Goal: Communication & Community: Answer question/provide support

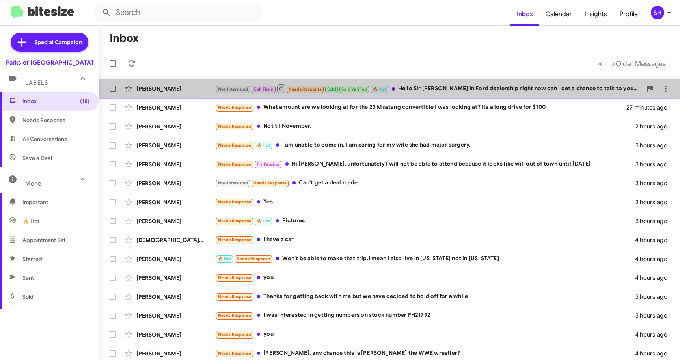
click at [510, 95] on div "[PERSON_NAME] Not-Interested Call Them Needs Response Sold Sold Verified 🔥 Hot …" at bounding box center [389, 89] width 569 height 16
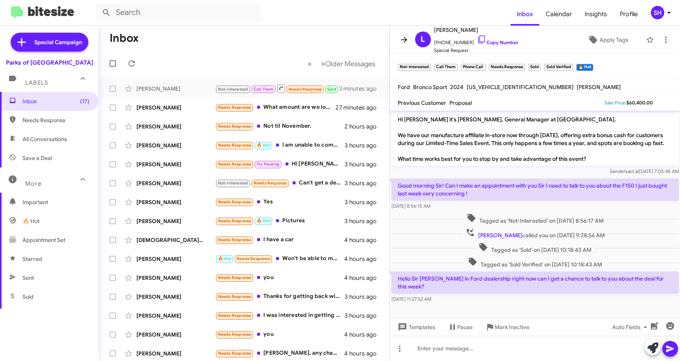
click at [400, 40] on icon at bounding box center [403, 39] width 9 height 9
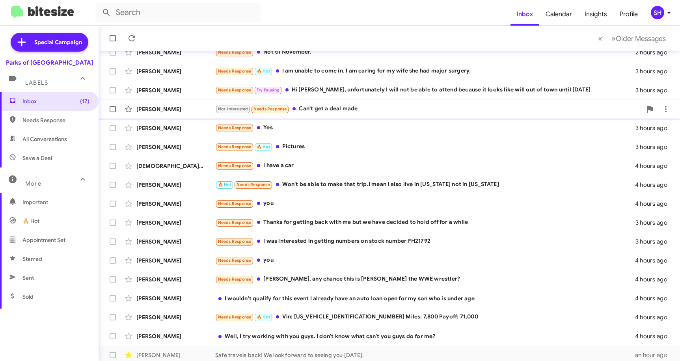
scroll to position [79, 0]
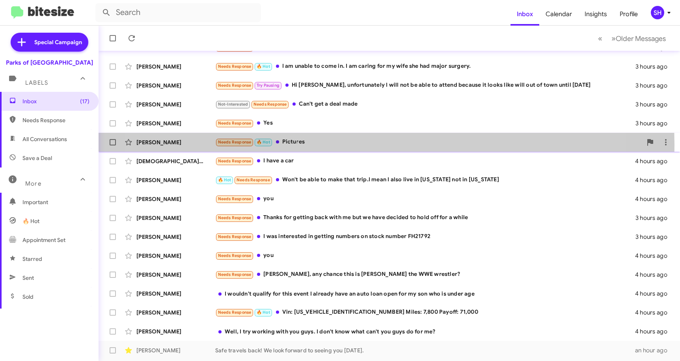
click at [349, 144] on div "Needs Response 🔥 Hot Pictures" at bounding box center [428, 142] width 427 height 9
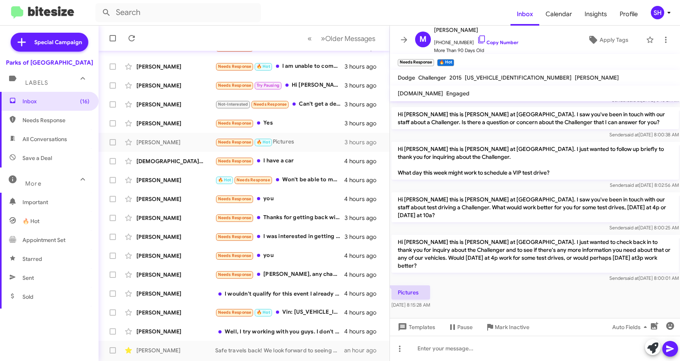
scroll to position [116, 0]
click at [477, 39] on icon at bounding box center [481, 39] width 9 height 9
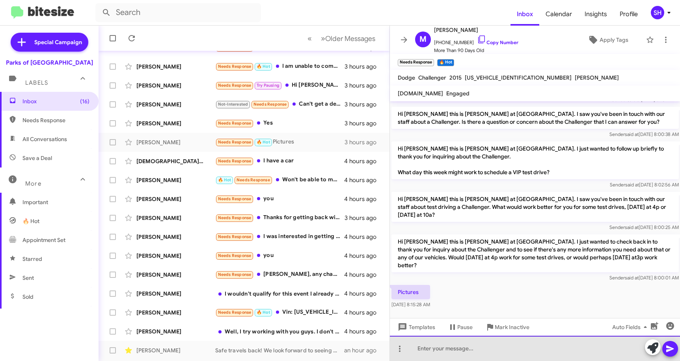
click at [431, 348] on div at bounding box center [535, 348] width 291 height 25
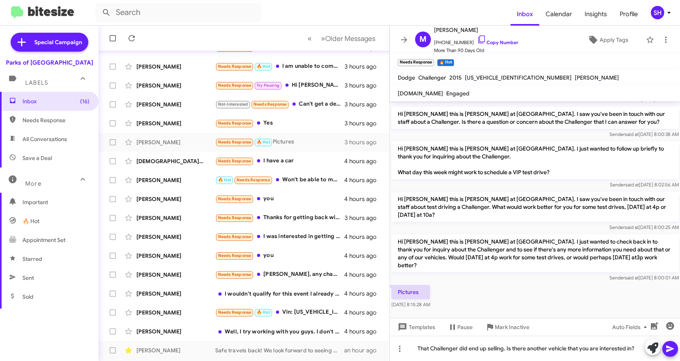
click at [673, 347] on icon at bounding box center [669, 348] width 9 height 9
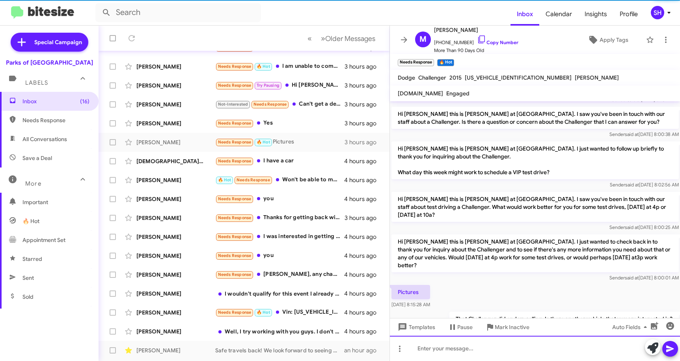
scroll to position [0, 0]
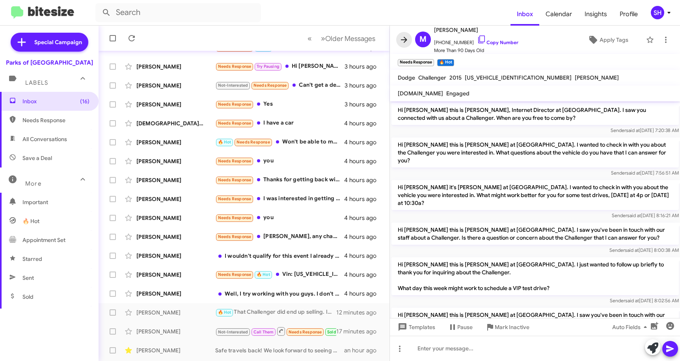
click at [404, 40] on icon at bounding box center [404, 40] width 6 height 6
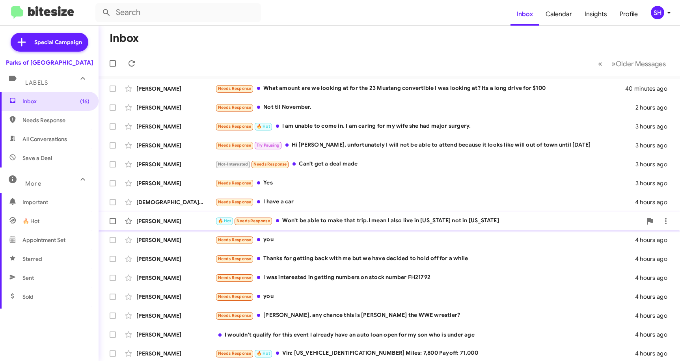
scroll to position [39, 0]
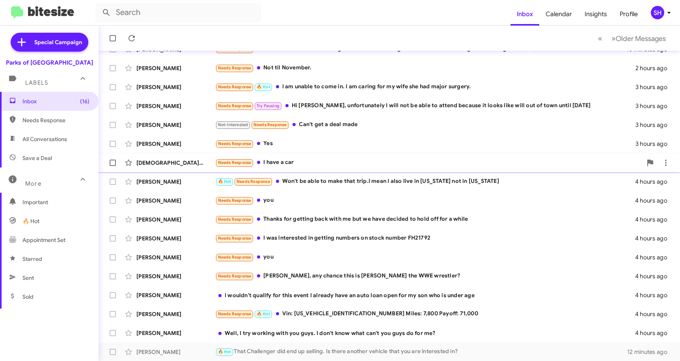
click at [341, 166] on div "Needs Response I have a car" at bounding box center [428, 162] width 427 height 9
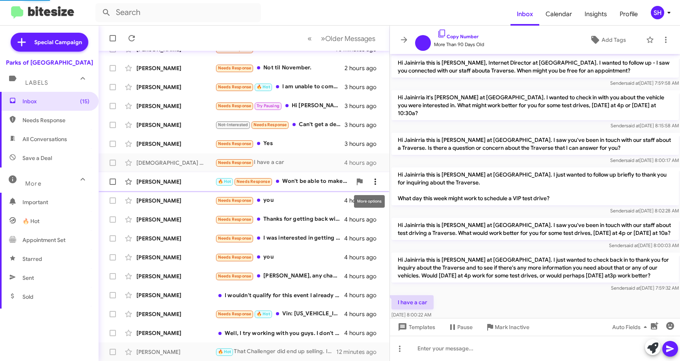
scroll to position [24, 0]
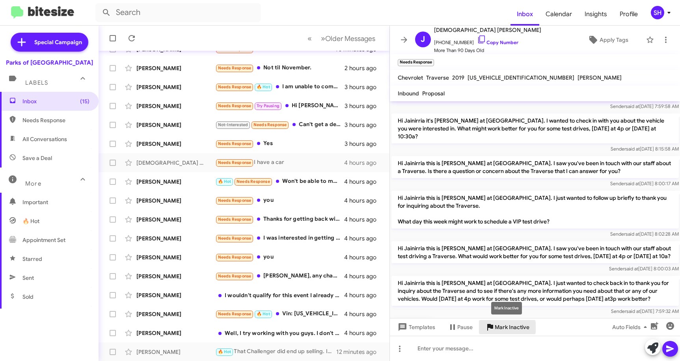
click at [503, 328] on span "Mark Inactive" at bounding box center [512, 327] width 35 height 14
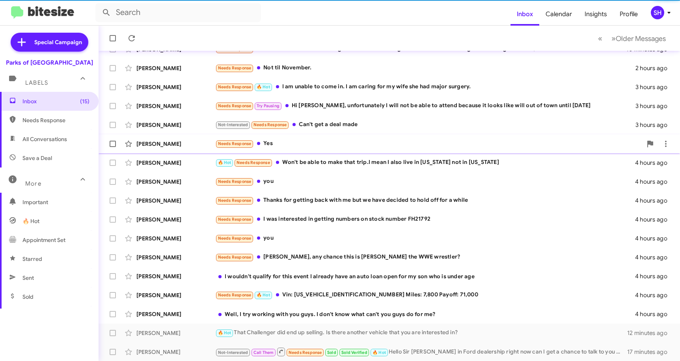
click at [315, 147] on div "Needs Response Yes" at bounding box center [428, 143] width 427 height 9
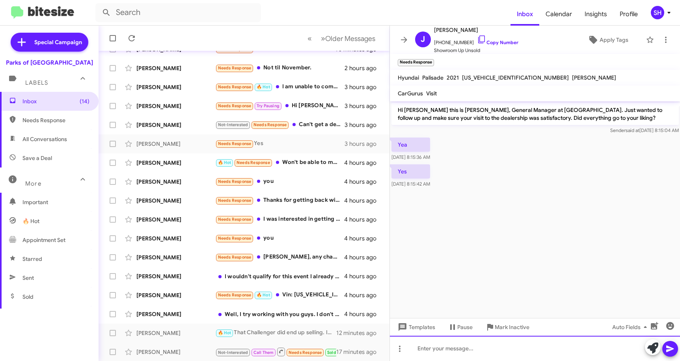
click at [439, 349] on div at bounding box center [535, 348] width 291 height 25
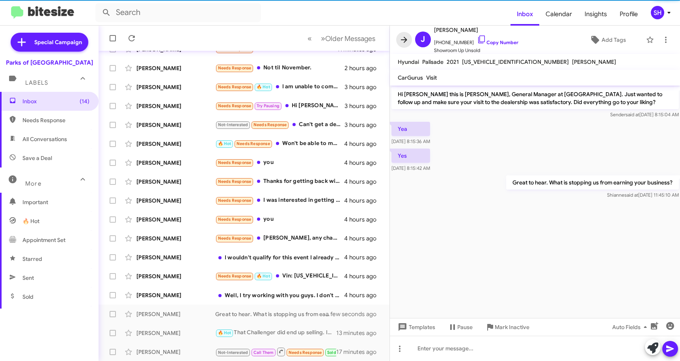
click at [404, 41] on icon at bounding box center [403, 39] width 9 height 9
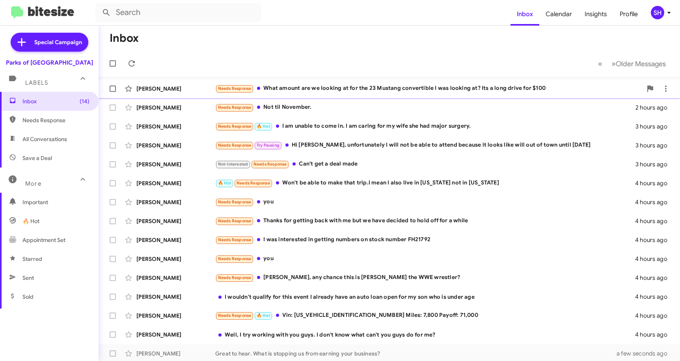
click at [416, 92] on div "Needs Response What amount are we looking at for the 23 Mustang convertible I w…" at bounding box center [428, 88] width 427 height 9
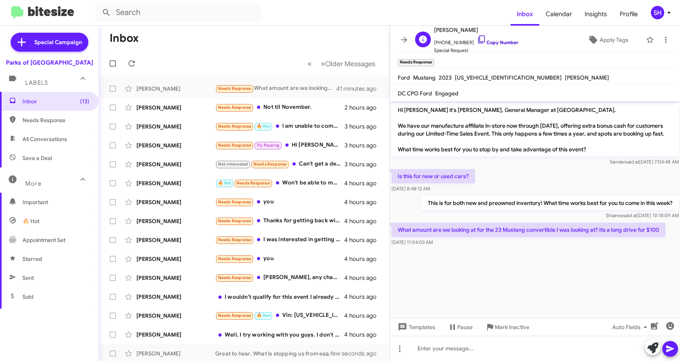
click at [477, 39] on icon at bounding box center [481, 39] width 9 height 9
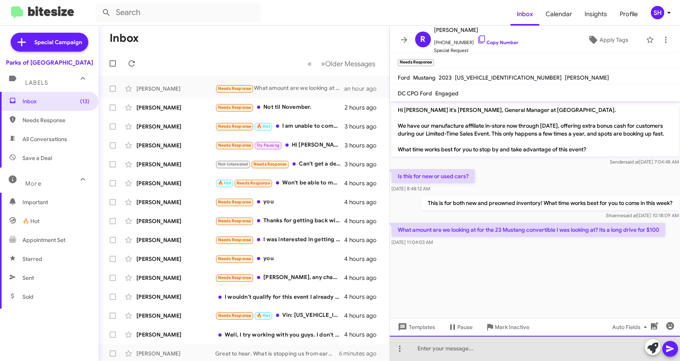
click at [425, 344] on div at bounding box center [535, 348] width 291 height 25
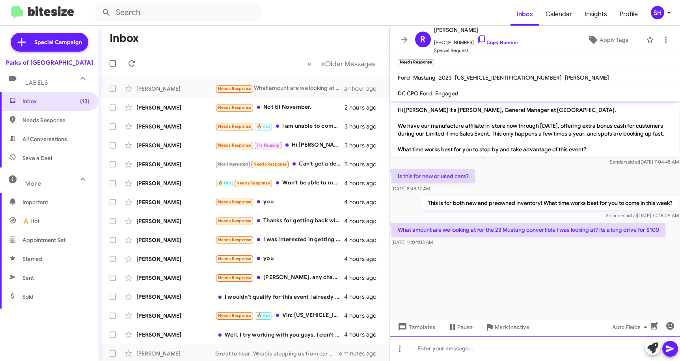
paste div
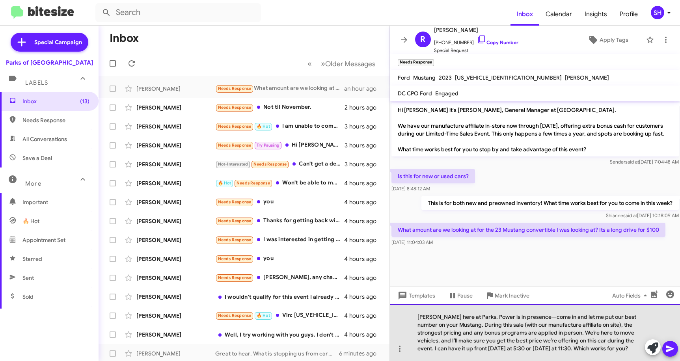
click at [544, 317] on div "[PERSON_NAME] here at Parks. Power is in presence—come in and let me put our be…" at bounding box center [535, 332] width 291 height 57
drag, startPoint x: 578, startPoint y: 332, endPoint x: 593, endPoint y: 341, distance: 16.6
click at [578, 332] on div "[PERSON_NAME] here at Parks. Power is in presence. Come in and let me put our b…" at bounding box center [535, 332] width 291 height 57
click at [601, 351] on div "[PERSON_NAME] here at Parks. Power is in presence. Come in and let me put our b…" at bounding box center [535, 332] width 291 height 57
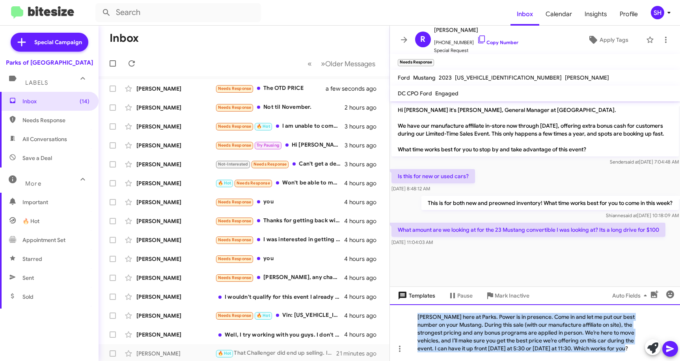
drag, startPoint x: 582, startPoint y: 350, endPoint x: 411, endPoint y: 298, distance: 178.0
click at [411, 298] on div "Hi [PERSON_NAME] it's [PERSON_NAME], General Manager at [GEOGRAPHIC_DATA]. We h…" at bounding box center [535, 231] width 291 height 260
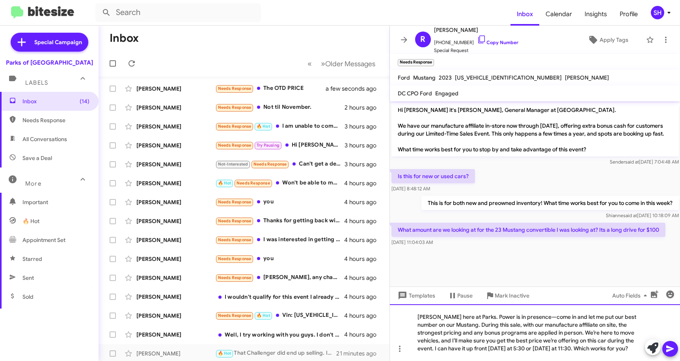
click at [614, 331] on div "[PERSON_NAME] here at Parks. Power is in presence—come in and let me put our be…" at bounding box center [535, 332] width 291 height 57
click at [548, 319] on div "[PERSON_NAME] here at Parks. Power is in presence—come in and let me put our be…" at bounding box center [535, 332] width 291 height 57
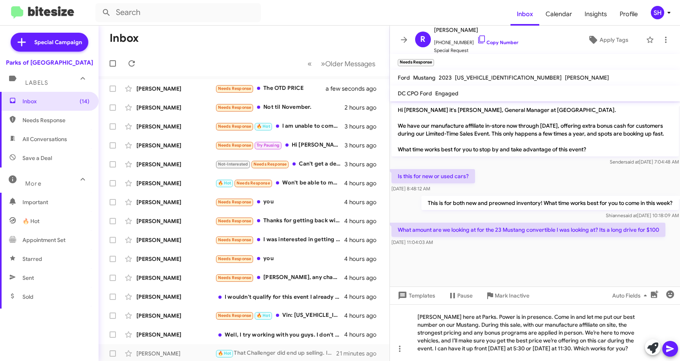
click at [671, 349] on icon at bounding box center [669, 349] width 7 height 7
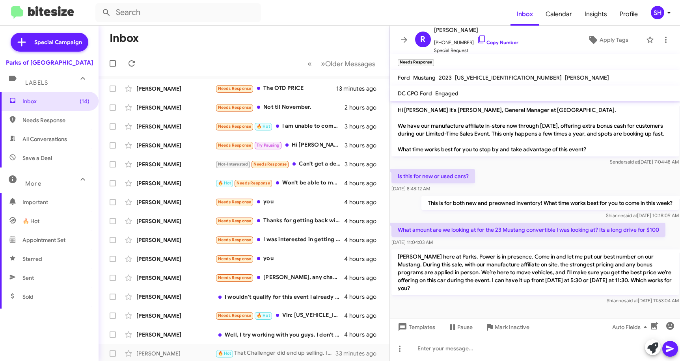
click at [408, 41] on icon at bounding box center [403, 39] width 9 height 9
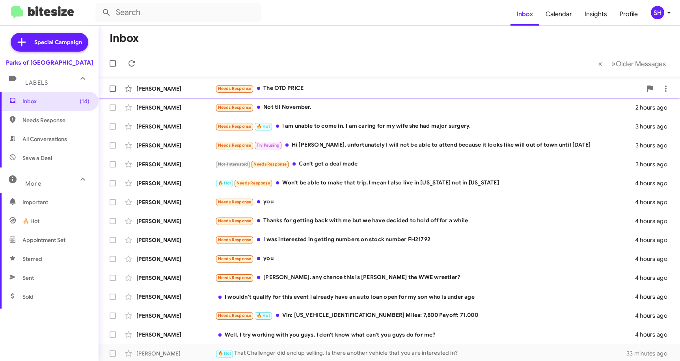
click at [373, 85] on div "Needs Response The OTD PRICE" at bounding box center [428, 88] width 427 height 9
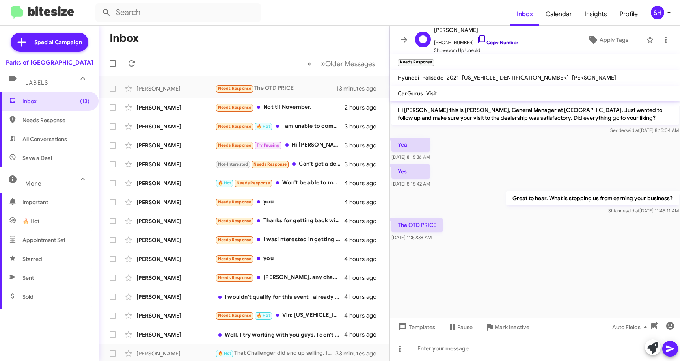
click at [477, 40] on icon at bounding box center [481, 39] width 9 height 9
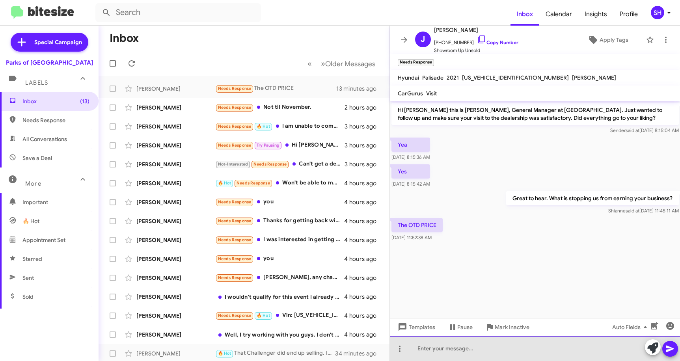
click at [443, 352] on div at bounding box center [535, 348] width 291 height 25
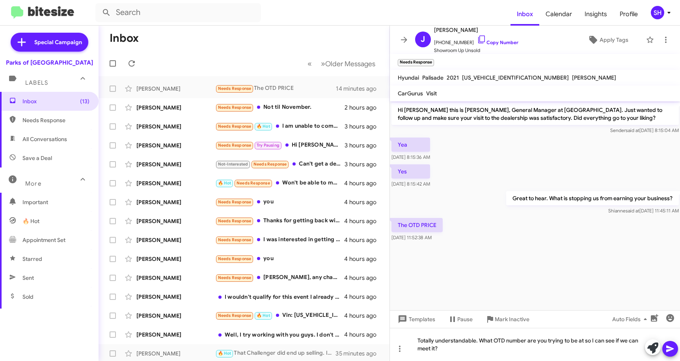
click at [675, 349] on icon at bounding box center [669, 348] width 9 height 9
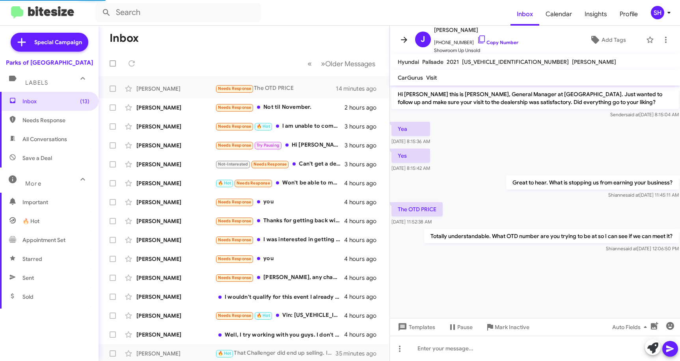
click at [405, 41] on icon at bounding box center [404, 40] width 6 height 6
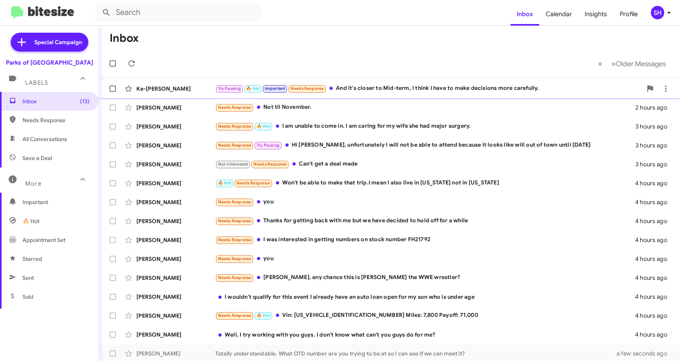
click at [381, 87] on div "Try Pausing 🔥 Hot Important Needs Response And it's closer to Mid-term, I think…" at bounding box center [428, 88] width 427 height 9
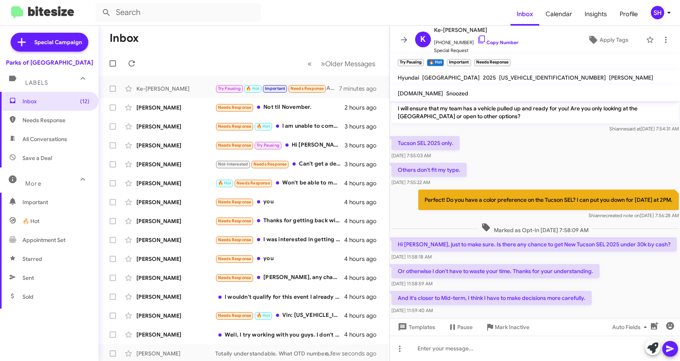
scroll to position [330, 0]
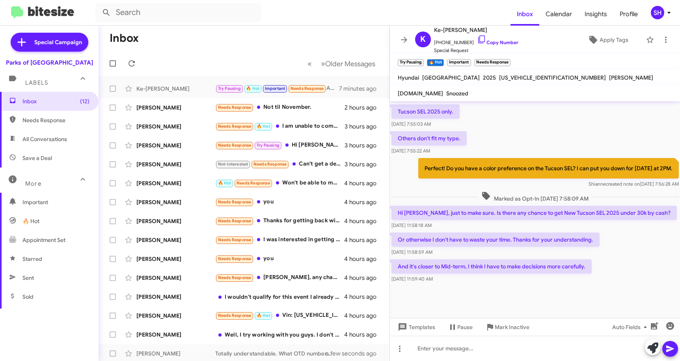
drag, startPoint x: 668, startPoint y: 177, endPoint x: 427, endPoint y: 178, distance: 241.3
click at [427, 178] on p "Perfect! Do you have a color preference on the Tucson SEL? I can put you down f…" at bounding box center [548, 168] width 261 height 21
click at [445, 346] on div at bounding box center [535, 348] width 291 height 25
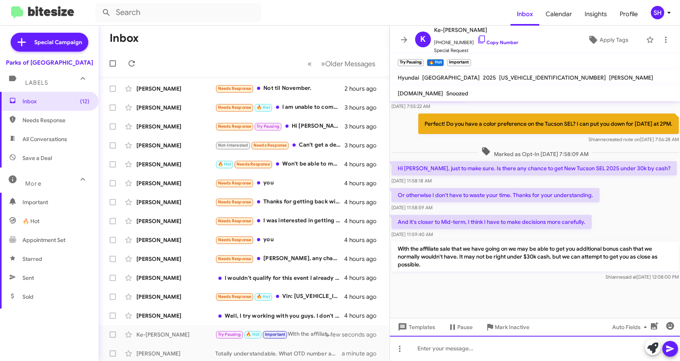
scroll to position [382, 0]
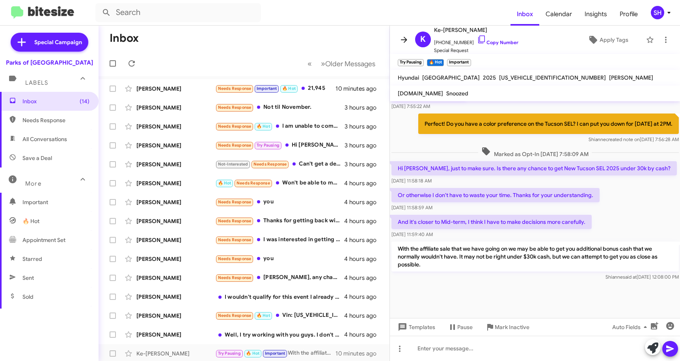
click at [402, 37] on icon at bounding box center [403, 39] width 9 height 9
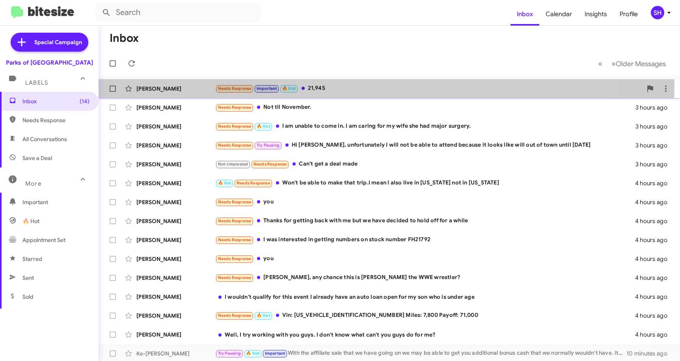
click at [344, 87] on div "Needs Response Important 🔥 Hot 21,945" at bounding box center [428, 88] width 427 height 9
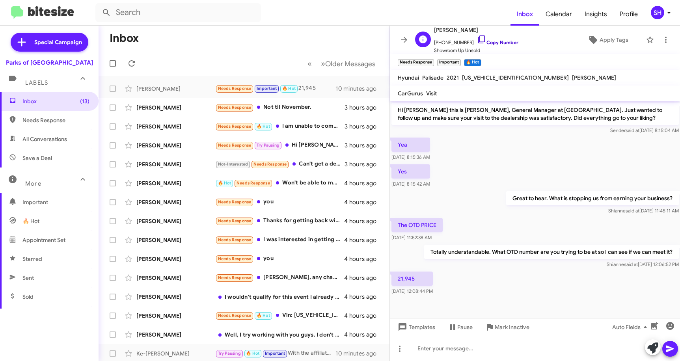
click at [477, 38] on icon at bounding box center [481, 39] width 9 height 9
click at [477, 39] on icon at bounding box center [481, 39] width 9 height 9
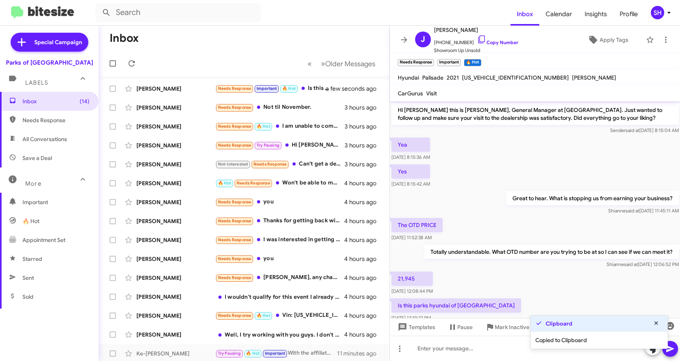
scroll to position [21, 0]
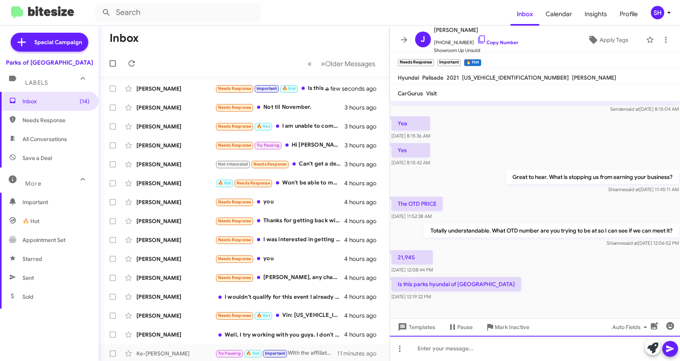
click at [455, 355] on div at bounding box center [535, 348] width 291 height 25
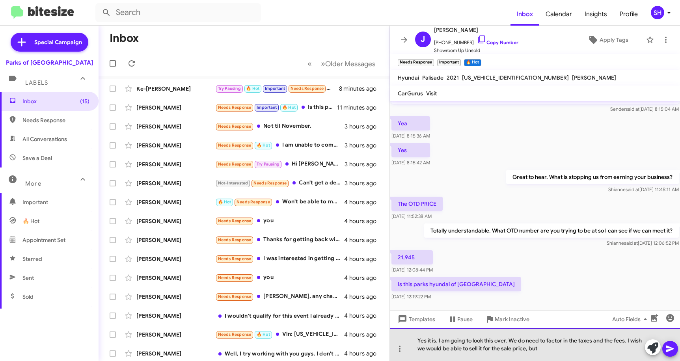
drag, startPoint x: 550, startPoint y: 347, endPoint x: 410, endPoint y: 341, distance: 139.7
click at [410, 341] on div "Yes it is. I am going to look this over. We do need to factor in the taxes and …" at bounding box center [535, 344] width 291 height 33
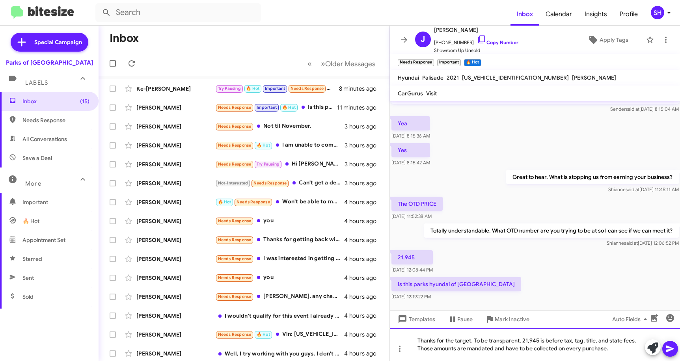
click at [418, 339] on div "Thanks for the target. To be transparent, 21,945 is before tax, tag, title, and…" at bounding box center [535, 344] width 291 height 33
click at [624, 350] on div "Yes, it is! Thanks for the target. To be transparent, 21,945 is before tax, tag…" at bounding box center [535, 344] width 291 height 33
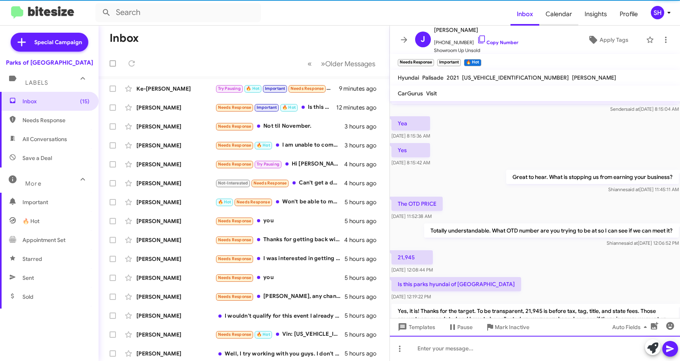
scroll to position [66, 0]
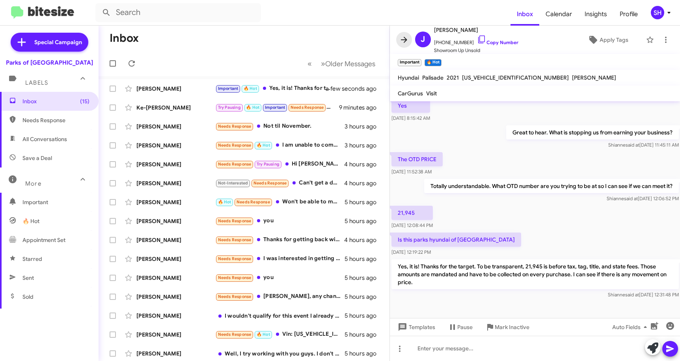
click at [405, 36] on icon at bounding box center [403, 39] width 9 height 9
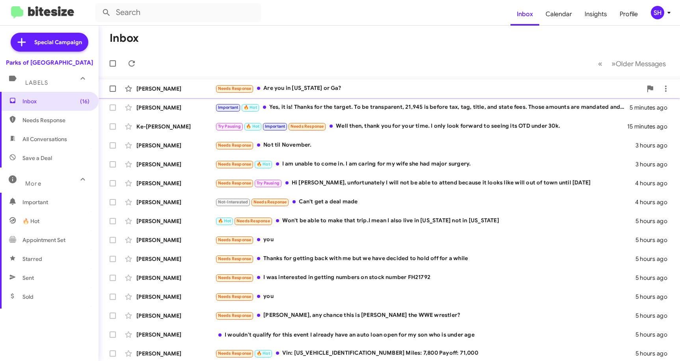
click at [311, 87] on div "Needs Response Are you in [US_STATE] or Ga?" at bounding box center [428, 88] width 427 height 9
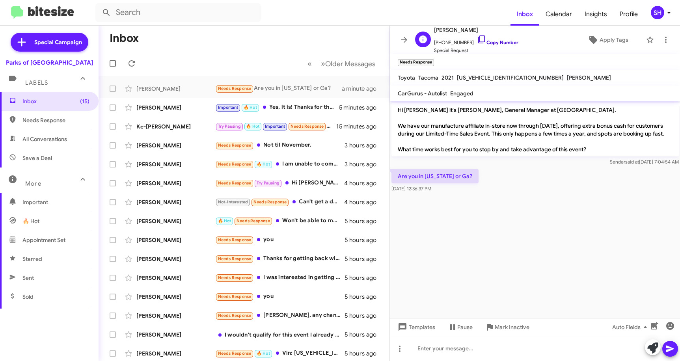
click at [477, 38] on icon at bounding box center [481, 39] width 9 height 9
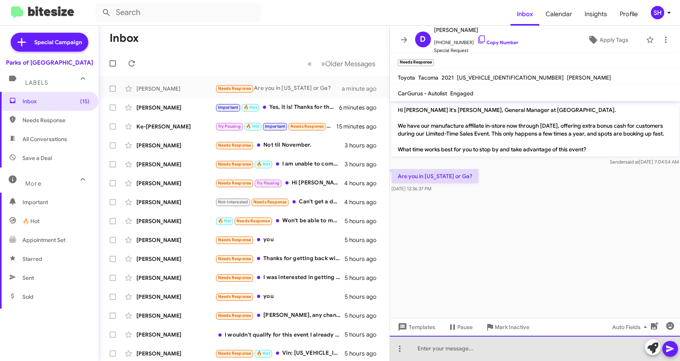
click at [440, 348] on div at bounding box center [535, 348] width 291 height 25
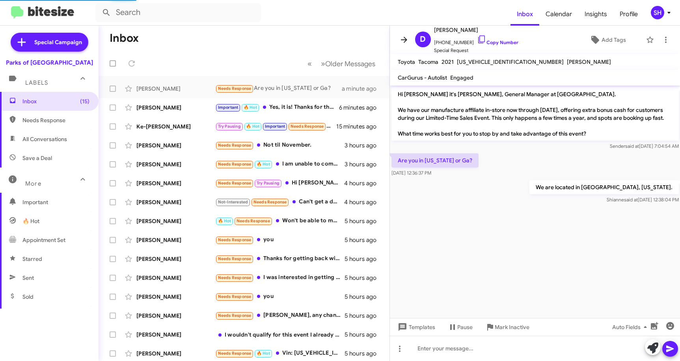
click at [403, 40] on icon at bounding box center [404, 40] width 6 height 6
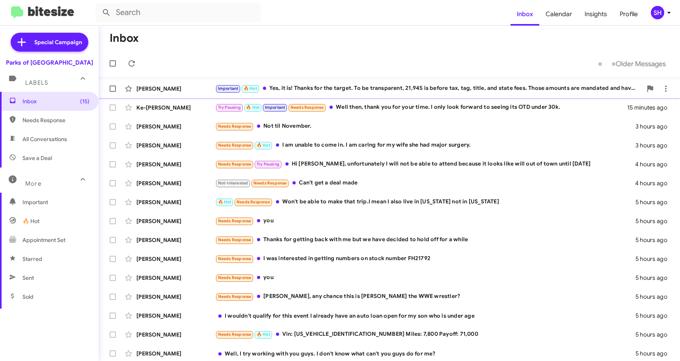
click at [336, 86] on div "Important 🔥 Hot Yes, it is! Thanks for the target. To be transparent, 21,945 is…" at bounding box center [428, 88] width 427 height 9
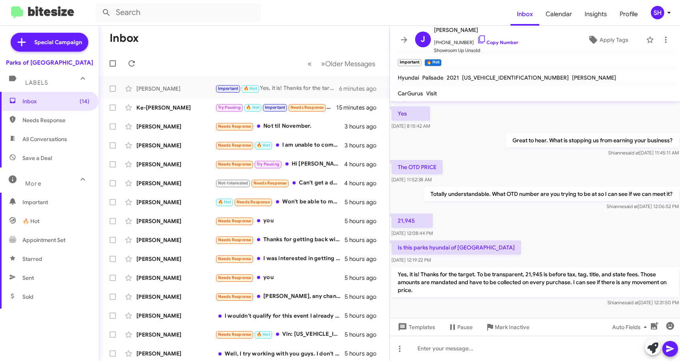
scroll to position [66, 0]
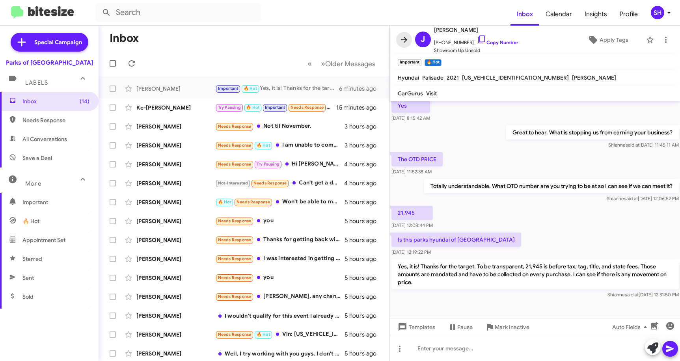
click at [403, 40] on icon at bounding box center [404, 40] width 6 height 6
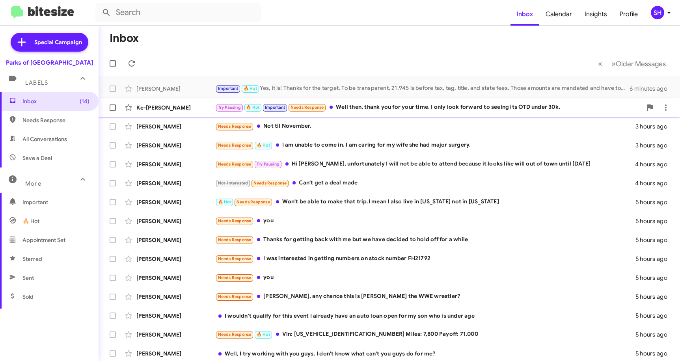
click at [390, 112] on div "Ke-[PERSON_NAME] Try Pausing 🔥 Hot Important Needs Response Well then, thank yo…" at bounding box center [389, 108] width 569 height 16
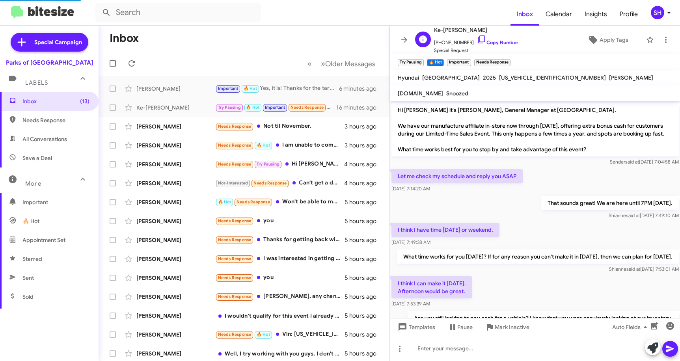
scroll to position [395, 0]
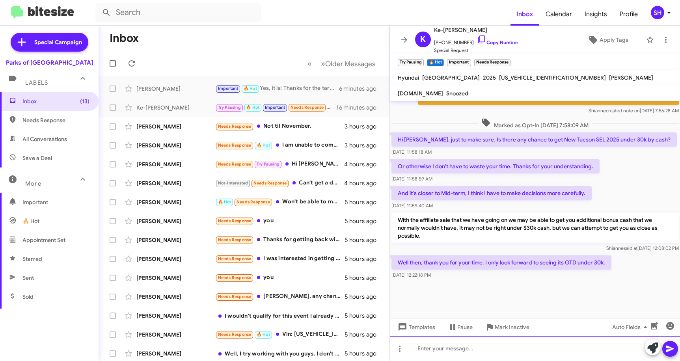
click at [446, 348] on div at bounding box center [535, 348] width 291 height 25
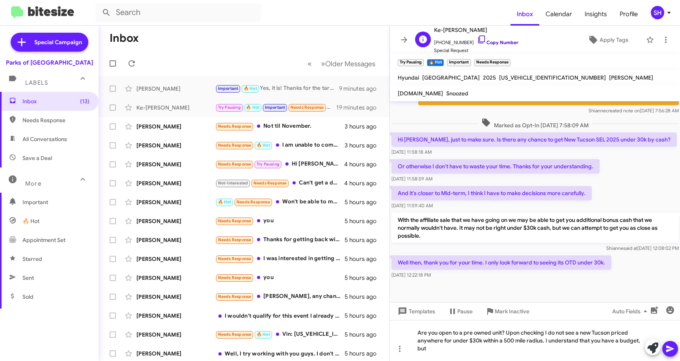
click at [477, 38] on icon at bounding box center [481, 39] width 9 height 9
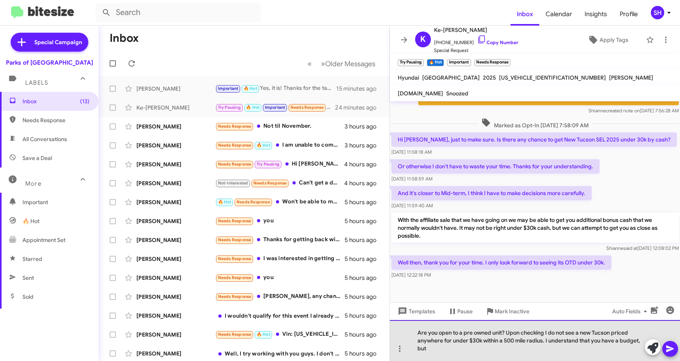
drag, startPoint x: 460, startPoint y: 350, endPoint x: 418, endPoint y: 325, distance: 49.2
click at [418, 325] on div "Are you open to a pre owned unit? Upon checking I do not see a new Tucson price…" at bounding box center [535, 340] width 291 height 41
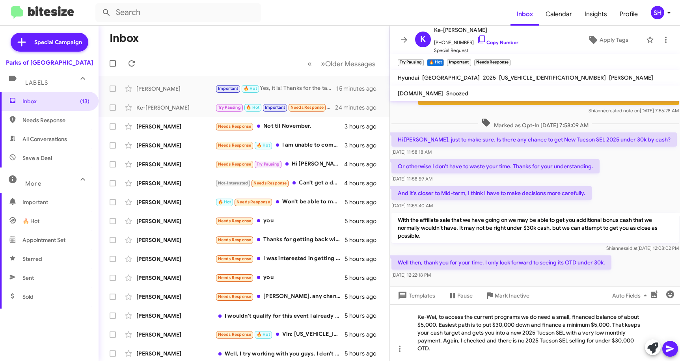
click at [672, 349] on icon at bounding box center [669, 349] width 7 height 7
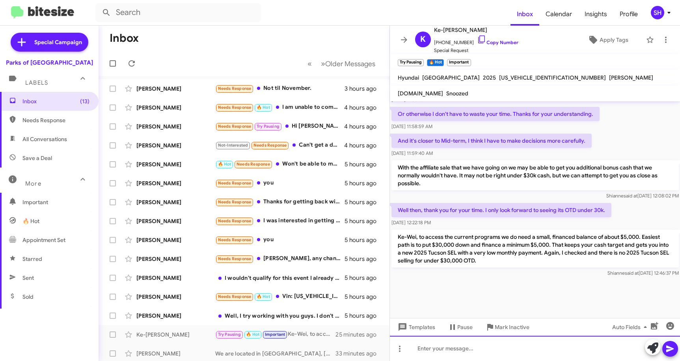
scroll to position [463, 0]
click at [402, 40] on icon at bounding box center [404, 40] width 6 height 6
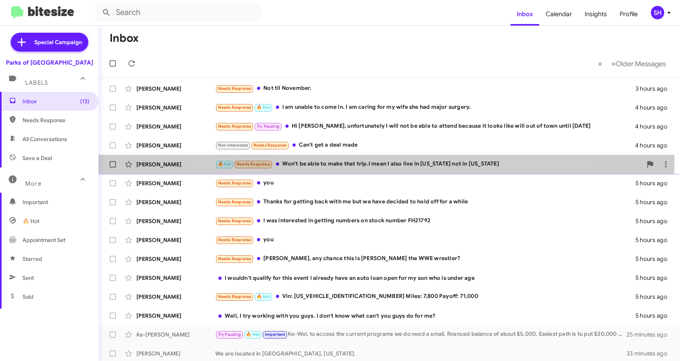
click at [384, 160] on div "🔥 Hot Needs Response Won't be able to make that trip.I mean I also live in [US_…" at bounding box center [428, 164] width 427 height 9
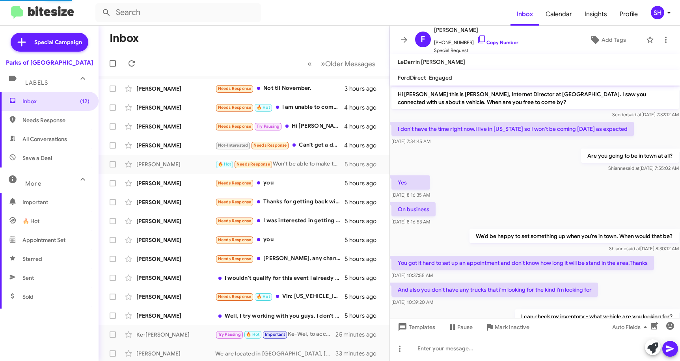
scroll to position [212, 0]
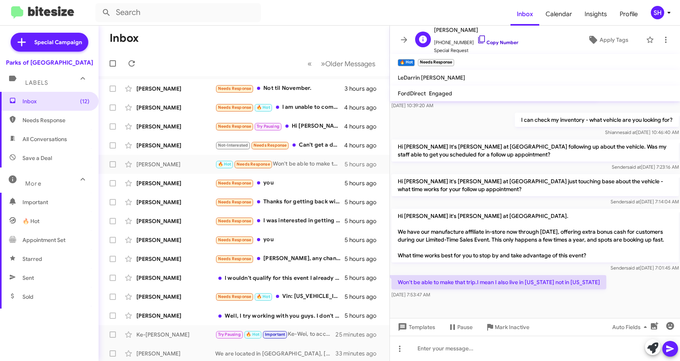
click at [477, 37] on icon at bounding box center [481, 39] width 9 height 9
click at [513, 356] on div at bounding box center [535, 348] width 291 height 25
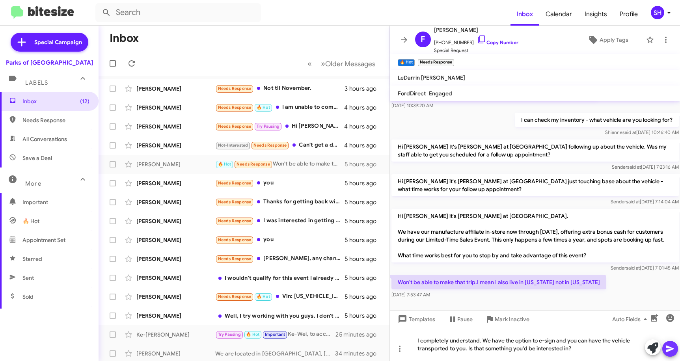
click at [675, 352] on button at bounding box center [670, 349] width 16 height 16
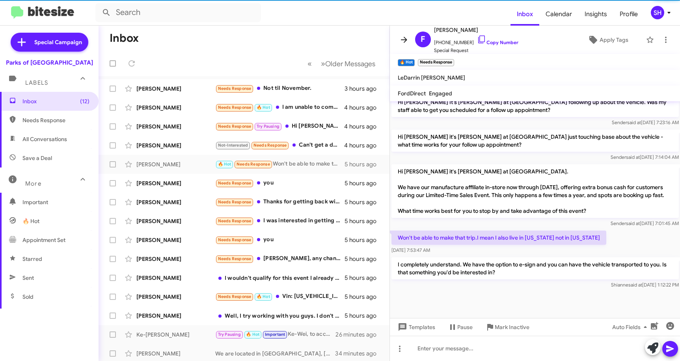
scroll to position [265, 0]
click at [406, 39] on icon at bounding box center [403, 39] width 9 height 9
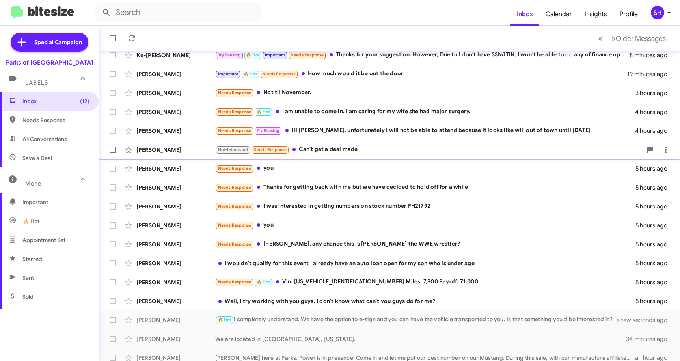
scroll to position [39, 0]
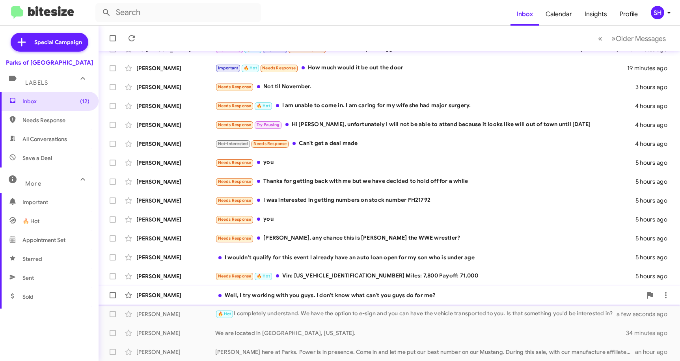
click at [285, 292] on div "Well, I try working with you guys. I don't know what can't you guys do for me?" at bounding box center [428, 295] width 427 height 8
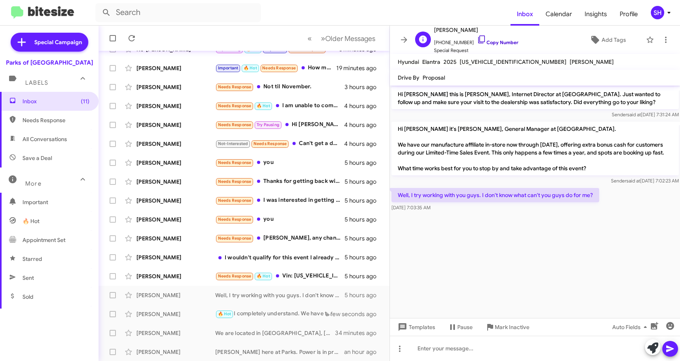
click at [477, 39] on icon at bounding box center [481, 39] width 9 height 9
click at [516, 327] on span "Mark Inactive" at bounding box center [512, 327] width 35 height 14
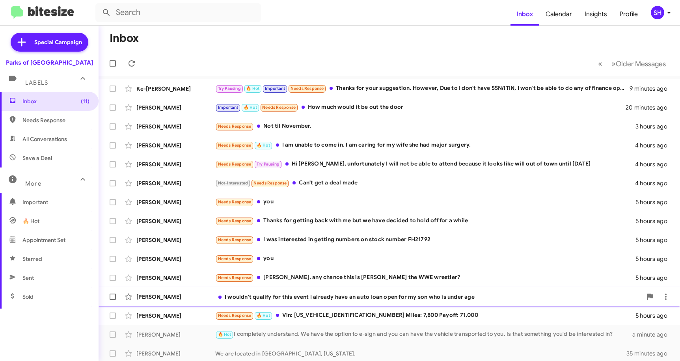
click at [218, 295] on div "I wouldn't qualify for this event I already have an auto loan open for my son w…" at bounding box center [428, 297] width 427 height 8
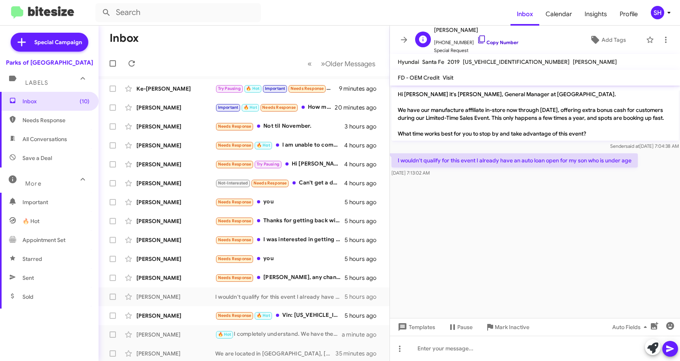
click at [477, 40] on icon at bounding box center [481, 39] width 9 height 9
click at [509, 326] on span "Mark Inactive" at bounding box center [512, 327] width 35 height 14
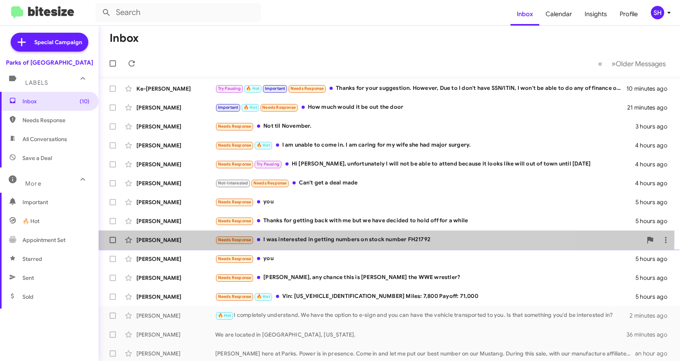
click at [374, 239] on div "Needs Response I was interested in getting numbers on stock number FH21792" at bounding box center [428, 239] width 427 height 9
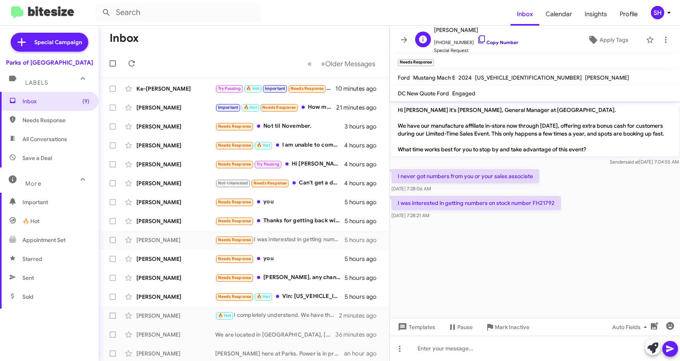
click at [477, 42] on icon at bounding box center [481, 39] width 9 height 9
